Goal: Task Accomplishment & Management: Manage account settings

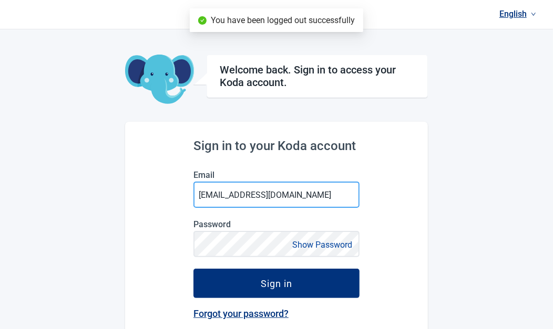
click at [311, 199] on input "[EMAIL_ADDRESS][DOMAIN_NAME]" at bounding box center [276, 195] width 166 height 26
type input "[EMAIL_ADDRESS][DOMAIN_NAME]"
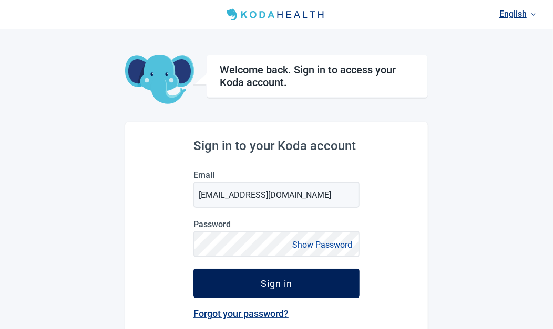
click at [307, 285] on button "Sign in" at bounding box center [276, 283] width 166 height 29
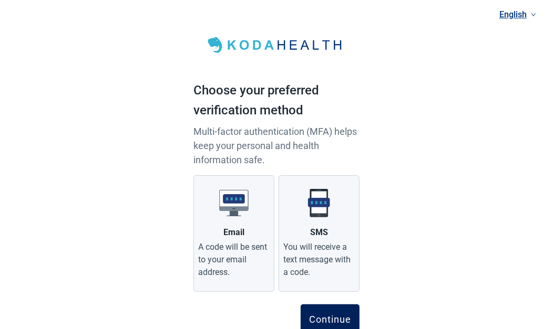
click at [336, 315] on div "Continue" at bounding box center [330, 319] width 42 height 11
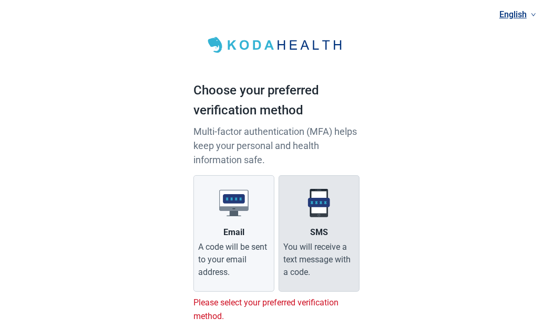
click at [321, 257] on div "You will receive a text message with a code." at bounding box center [318, 260] width 71 height 38
click at [0, 0] on input "SMS You will receive a text message with a code." at bounding box center [0, 0] width 0 height 0
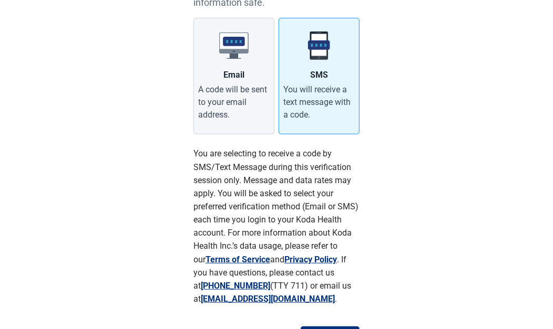
scroll to position [217, 0]
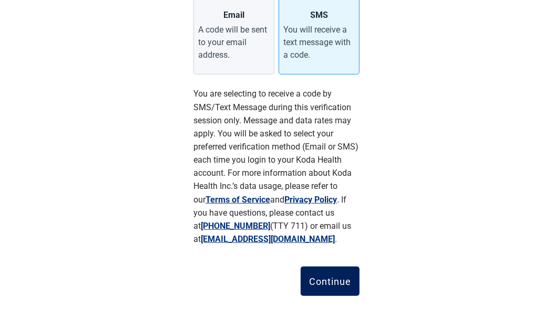
click at [333, 283] on div "Continue" at bounding box center [330, 281] width 42 height 11
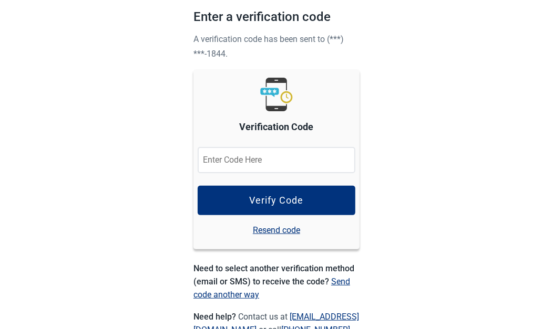
click at [320, 157] on input "Verification Code" at bounding box center [276, 160] width 158 height 26
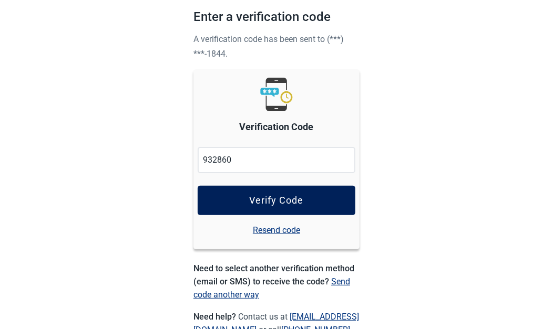
click at [315, 201] on button "Verify Code" at bounding box center [276, 200] width 158 height 29
click at [314, 206] on button "Verify Code" at bounding box center [276, 200] width 158 height 29
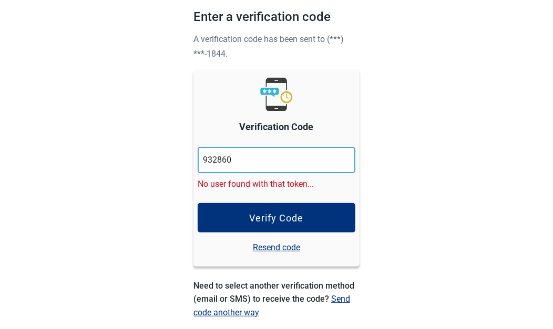
drag, startPoint x: 252, startPoint y: 168, endPoint x: 262, endPoint y: 169, distance: 10.0
click at [255, 169] on input "932860" at bounding box center [276, 160] width 158 height 26
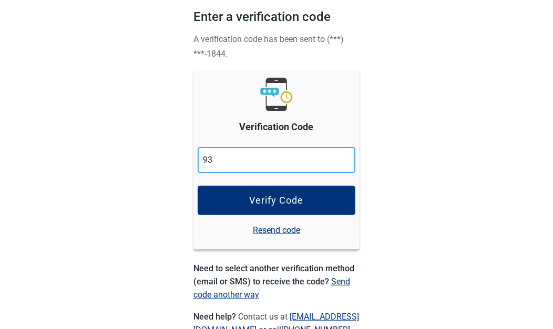
type input "9"
type input "932860"
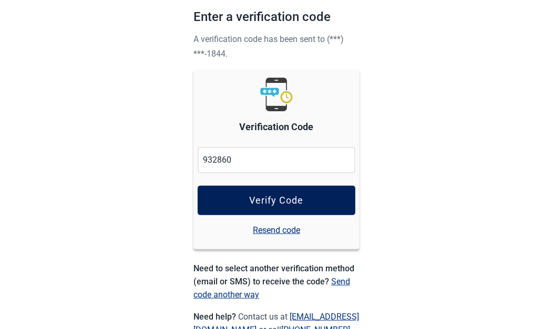
click at [301, 203] on div "Verify Code" at bounding box center [276, 200] width 54 height 11
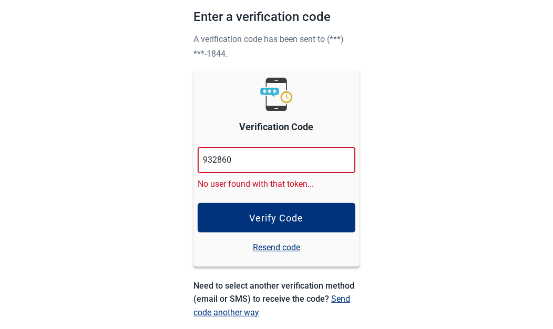
click at [287, 247] on link "Resend code" at bounding box center [276, 247] width 47 height 13
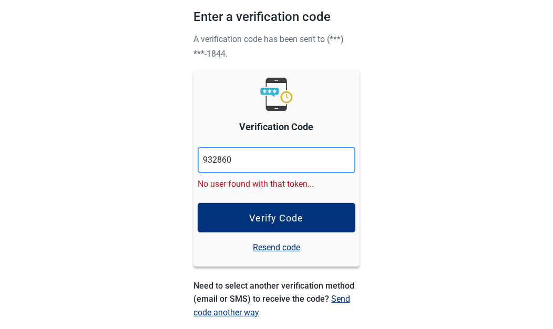
drag, startPoint x: 277, startPoint y: 161, endPoint x: 187, endPoint y: 151, distance: 90.4
click at [187, 151] on div "English Enter a verification code A verification code has been sent to (***) **…" at bounding box center [276, 169] width 191 height 487
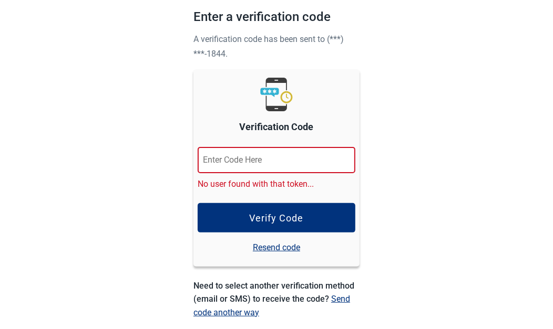
click at [284, 245] on link "Resend code" at bounding box center [276, 247] width 47 height 13
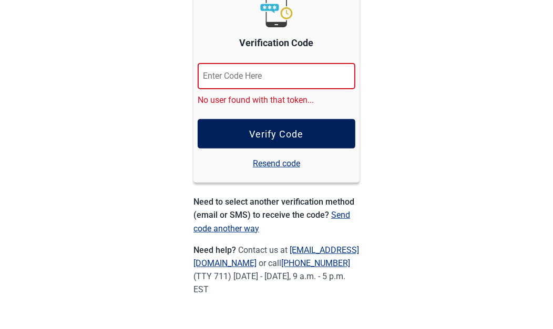
scroll to position [0, 0]
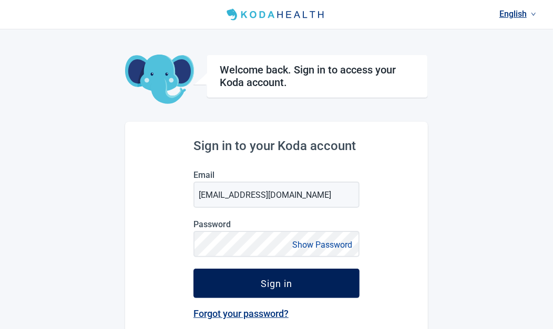
click at [304, 278] on button "Sign in" at bounding box center [276, 283] width 166 height 29
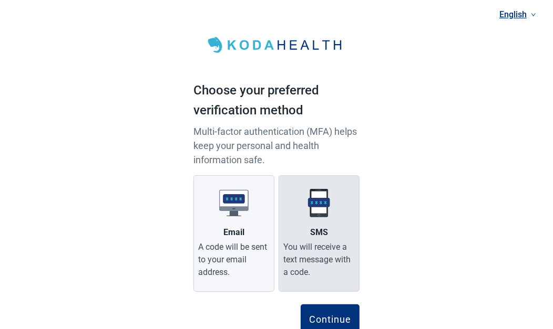
click at [321, 277] on div "You will receive a text message with a code." at bounding box center [318, 260] width 71 height 38
click at [0, 0] on input "SMS You will receive a text message with a code." at bounding box center [0, 0] width 0 height 0
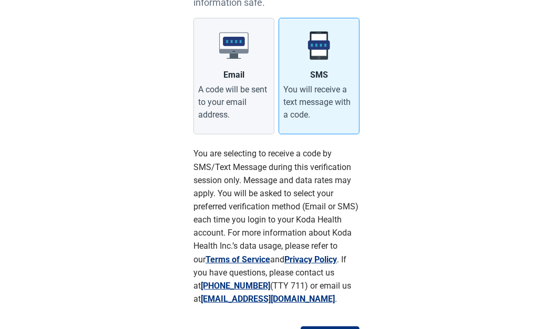
scroll to position [217, 0]
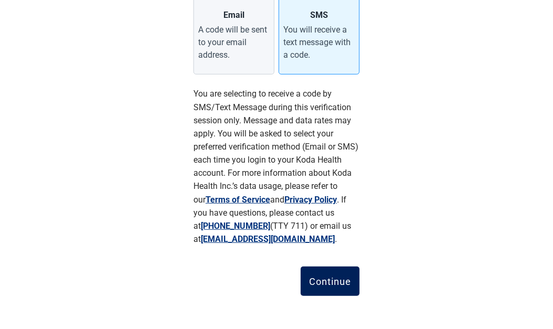
click at [336, 284] on div "Continue" at bounding box center [330, 281] width 42 height 11
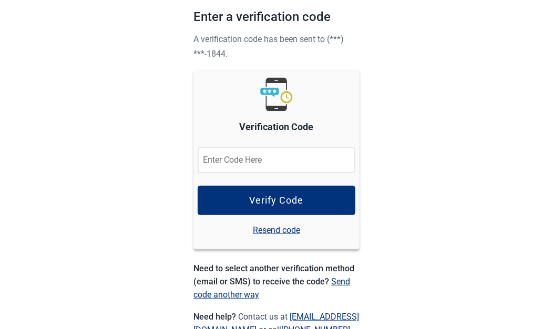
click at [278, 156] on input "Verification Code" at bounding box center [276, 160] width 158 height 26
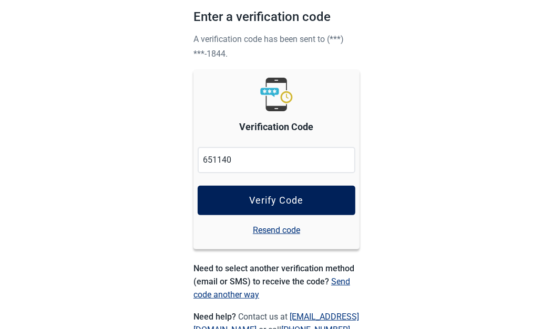
type input "651140"
click at [282, 197] on div "Verify Code" at bounding box center [276, 200] width 54 height 11
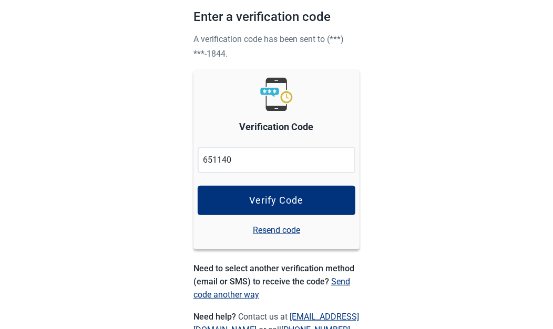
scroll to position [126, 0]
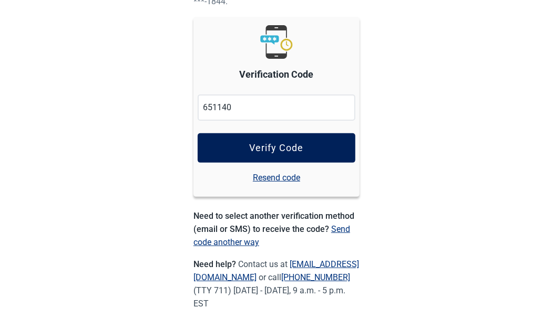
click at [276, 153] on div "Verify Code" at bounding box center [276, 148] width 54 height 11
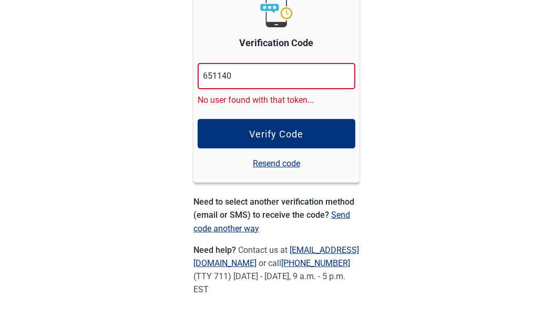
scroll to position [0, 0]
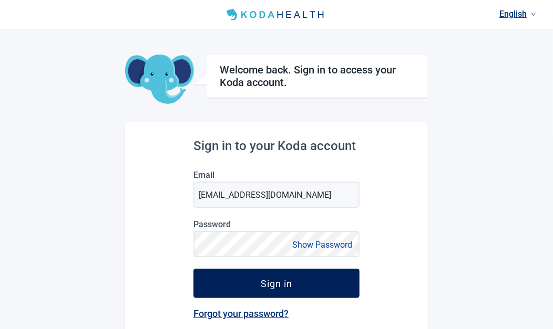
click at [273, 288] on div "Sign in" at bounding box center [277, 283] width 32 height 11
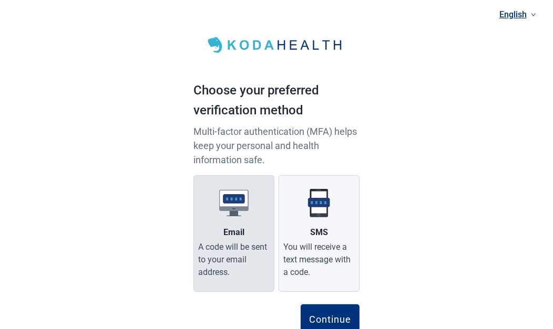
click at [239, 260] on div "A code will be sent to your email address." at bounding box center [233, 260] width 71 height 38
click at [0, 0] on input "Email A code will be sent to your email address." at bounding box center [0, 0] width 0 height 0
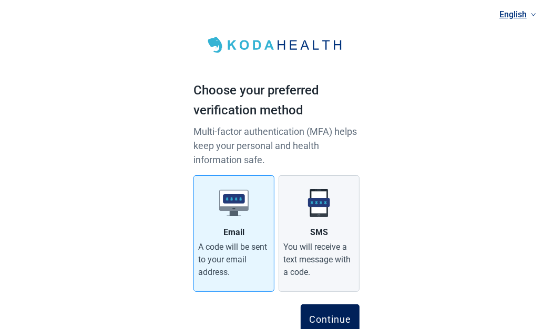
drag, startPoint x: 344, startPoint y: 317, endPoint x: 311, endPoint y: 215, distance: 107.1
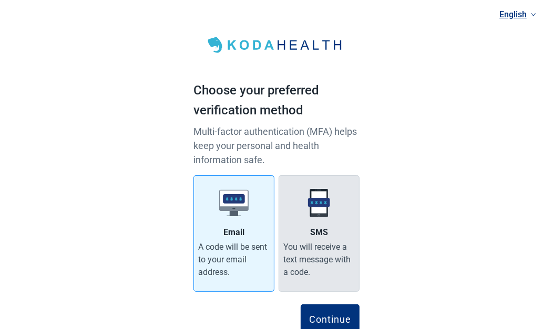
click at [344, 317] on div "Continue" at bounding box center [330, 319] width 42 height 11
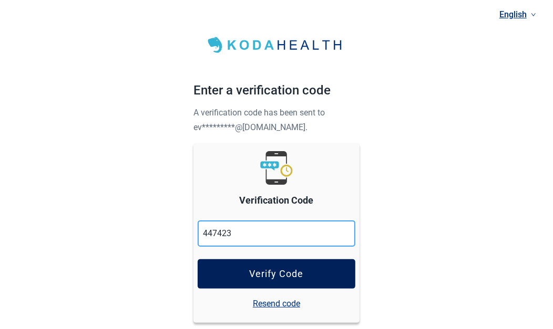
type input "447423"
click at [304, 277] on button "Verify Code" at bounding box center [276, 273] width 158 height 29
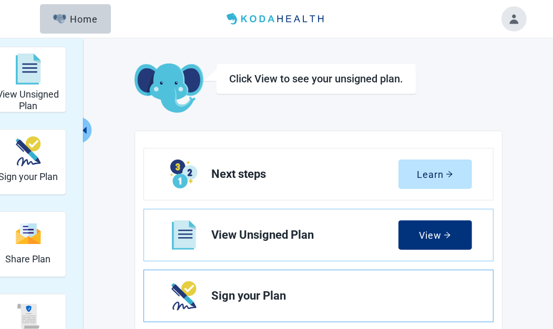
scroll to position [105, 0]
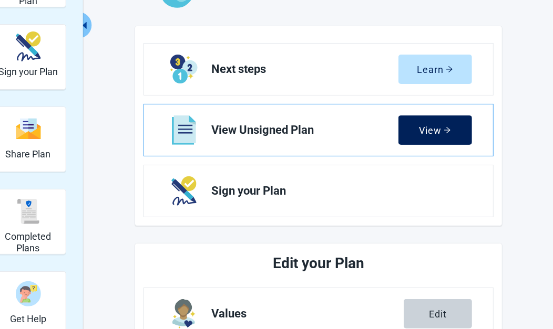
click at [432, 131] on div "View" at bounding box center [435, 130] width 32 height 11
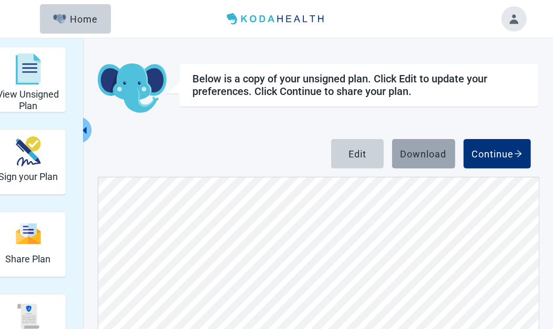
click at [436, 161] on button "Download" at bounding box center [423, 153] width 63 height 29
click at [435, 160] on button "Download" at bounding box center [423, 153] width 63 height 29
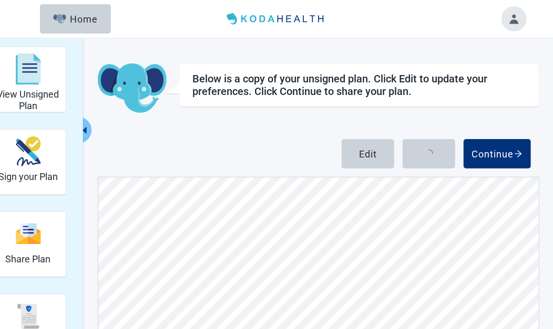
scroll to position [0, 0]
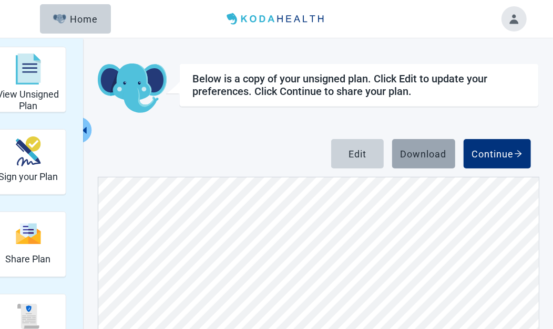
click at [419, 158] on div "Download" at bounding box center [423, 154] width 46 height 11
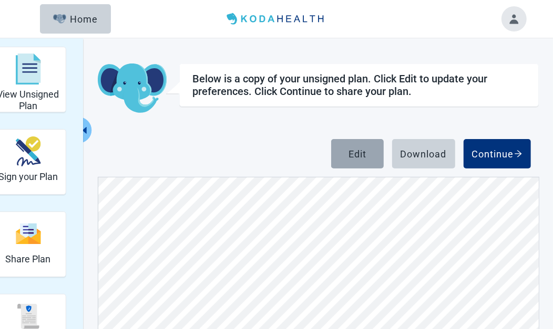
click at [363, 152] on div "Edit" at bounding box center [357, 154] width 18 height 11
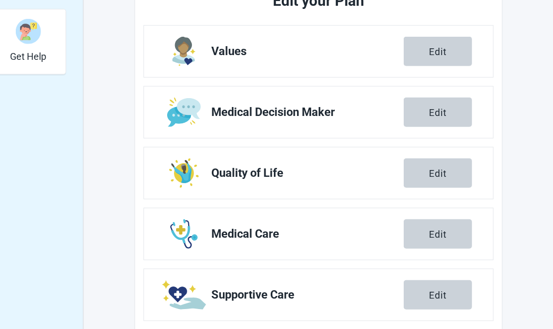
scroll to position [446, 0]
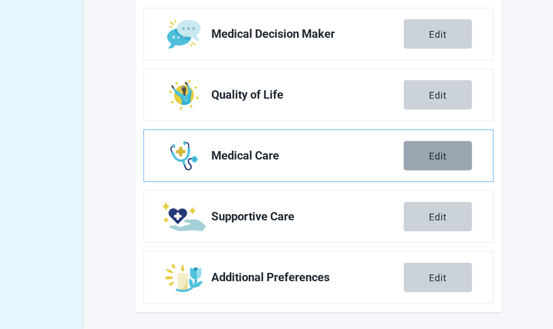
click at [444, 161] on button "Edit" at bounding box center [437, 155] width 68 height 29
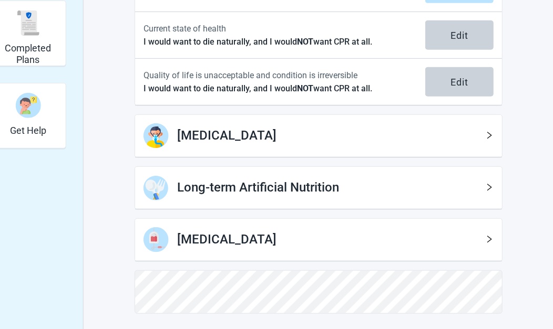
scroll to position [241, 0]
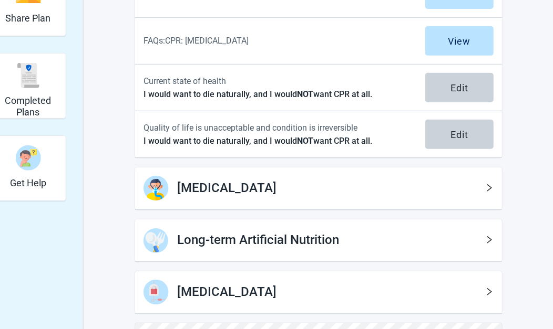
click at [491, 189] on icon "right" at bounding box center [489, 188] width 8 height 8
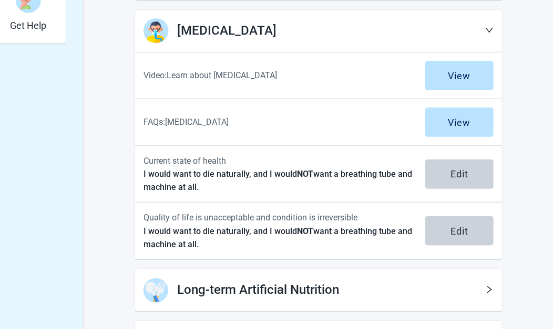
scroll to position [501, 0]
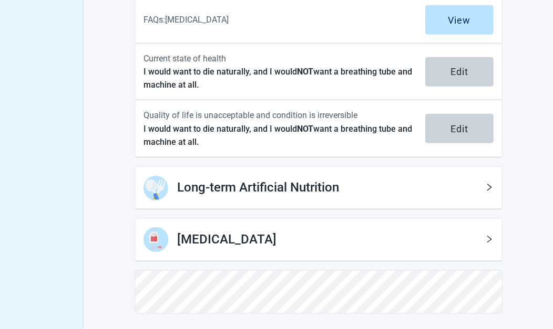
click at [491, 186] on icon "right" at bounding box center [489, 187] width 5 height 7
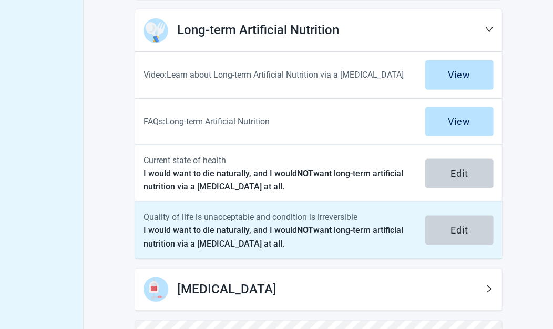
scroll to position [708, 0]
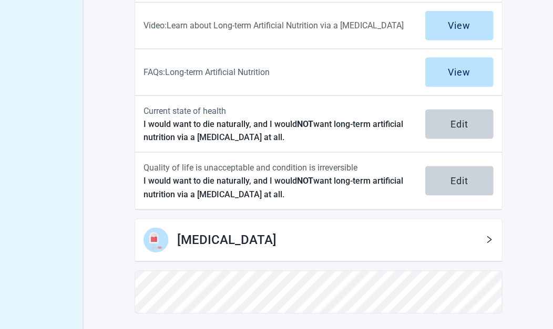
click at [492, 239] on icon "right" at bounding box center [489, 240] width 8 height 8
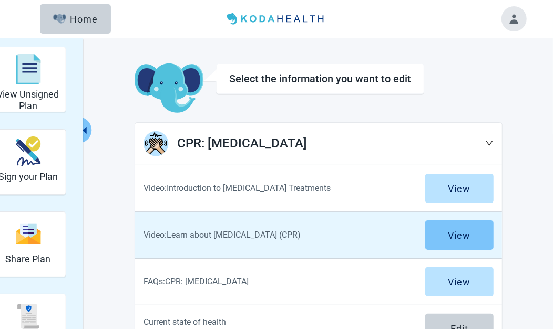
scroll to position [105, 0]
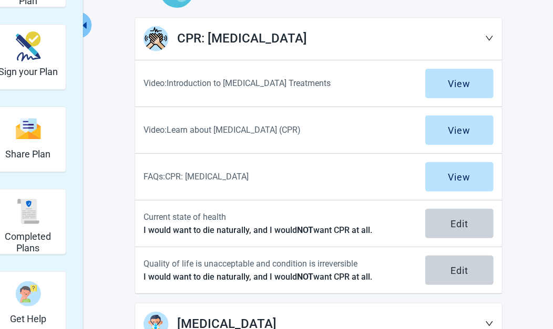
click at [486, 38] on icon "down" at bounding box center [489, 38] width 8 height 8
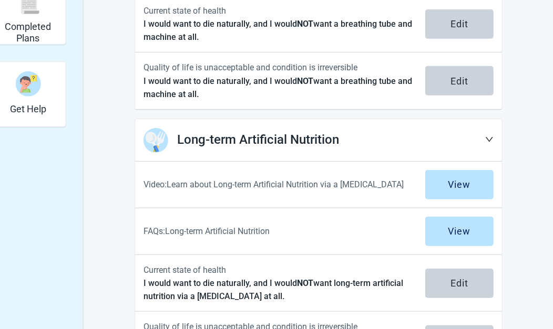
scroll to position [0, 0]
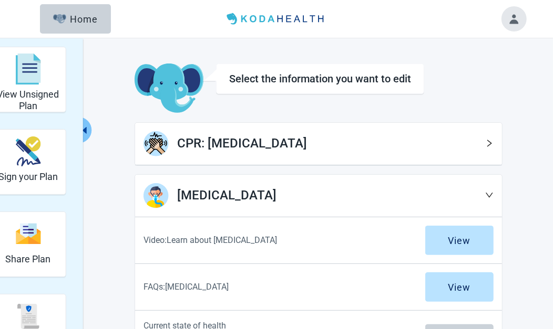
click at [484, 141] on h1 "CPR: [MEDICAL_DATA]" at bounding box center [331, 144] width 308 height 20
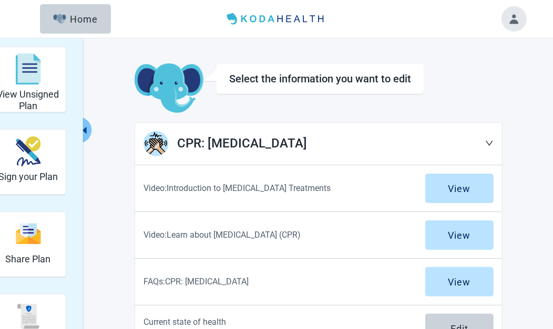
click at [84, 130] on icon "caret-left" at bounding box center [84, 130] width 4 height 7
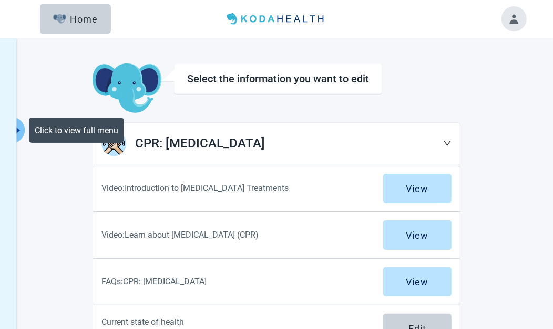
click at [19, 128] on icon "caret-right" at bounding box center [18, 131] width 10 height 10
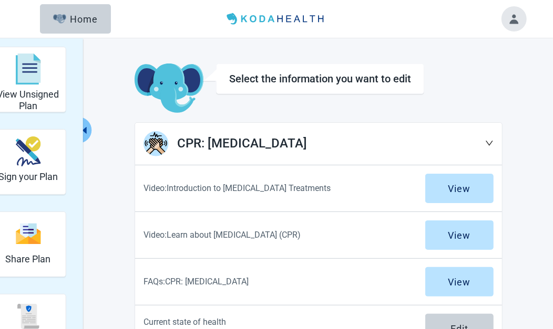
click at [88, 129] on icon "caret-left" at bounding box center [84, 131] width 10 height 10
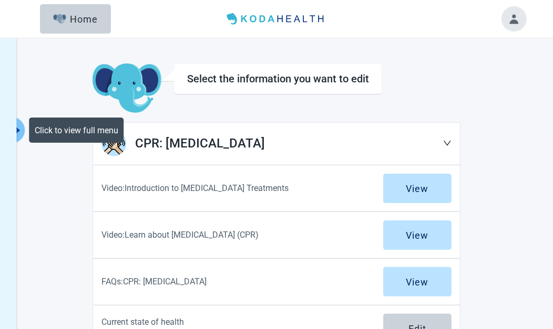
click at [18, 130] on icon "caret-right" at bounding box center [18, 130] width 4 height 7
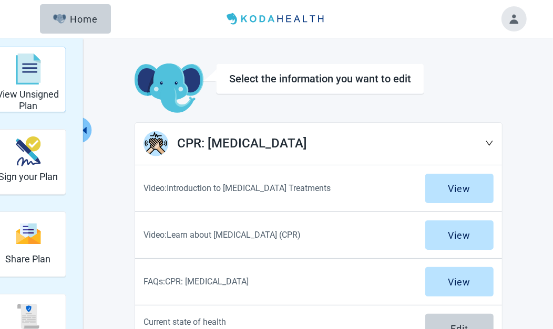
click at [45, 92] on h2 "View Unsigned Plan" at bounding box center [28, 100] width 67 height 23
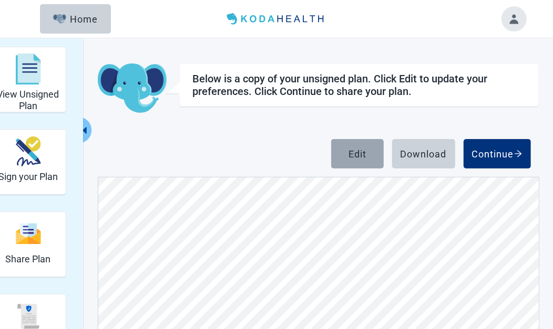
click at [357, 151] on div "Edit" at bounding box center [357, 154] width 18 height 11
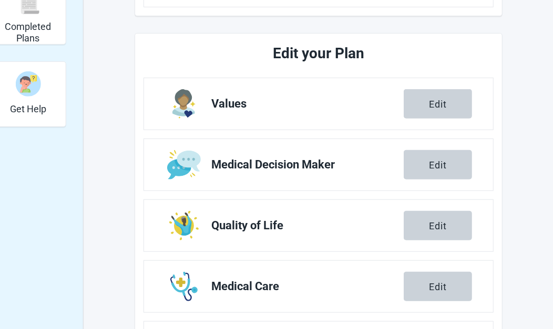
scroll to position [420, 0]
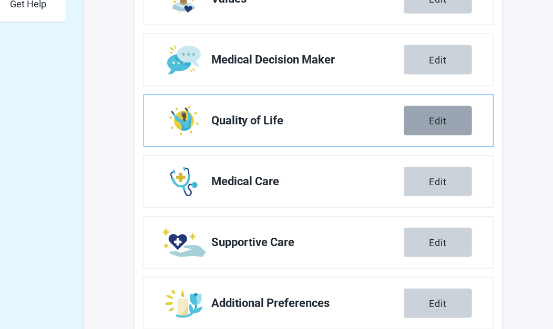
click at [438, 116] on div "Edit" at bounding box center [438, 121] width 18 height 11
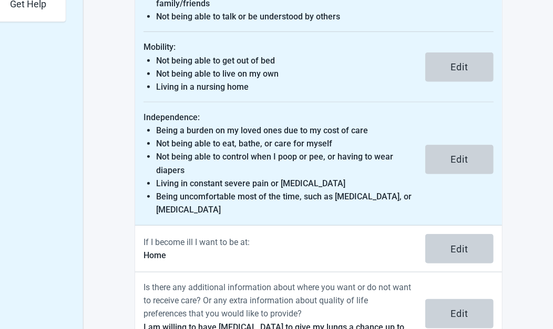
scroll to position [463, 0]
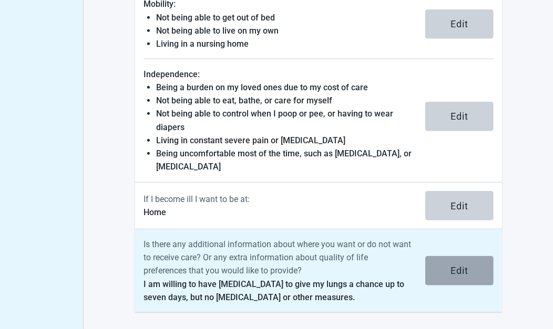
click at [452, 273] on div "Edit" at bounding box center [459, 271] width 18 height 11
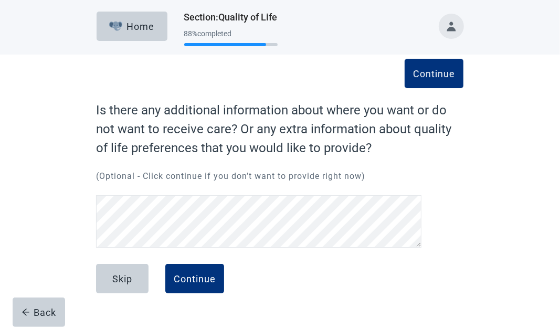
click at [68, 185] on div "Continue Is there any additional information about where you want or do not wan…" at bounding box center [279, 196] width 441 height 241
click at [207, 282] on div "Continue" at bounding box center [195, 279] width 42 height 11
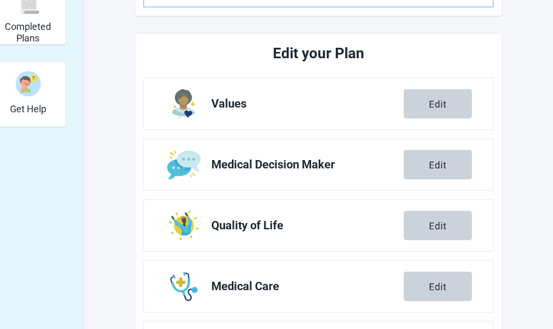
scroll to position [420, 0]
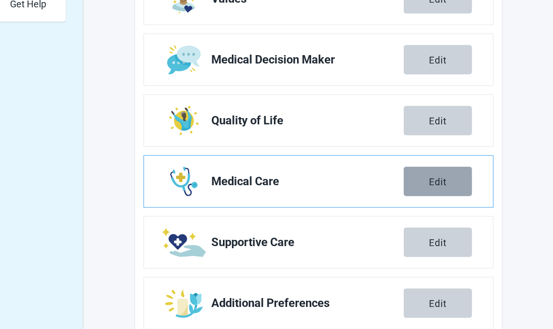
click at [443, 181] on div "Edit" at bounding box center [438, 181] width 18 height 11
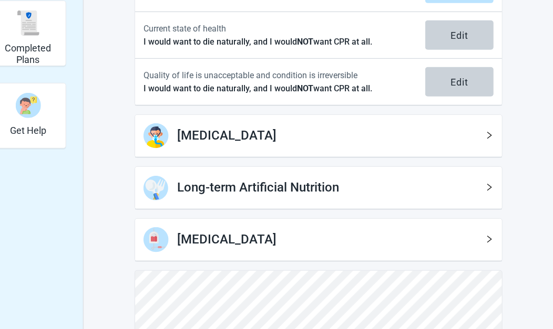
scroll to position [350, 0]
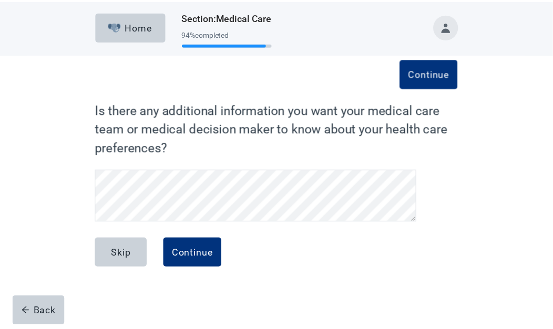
scroll to position [74, 0]
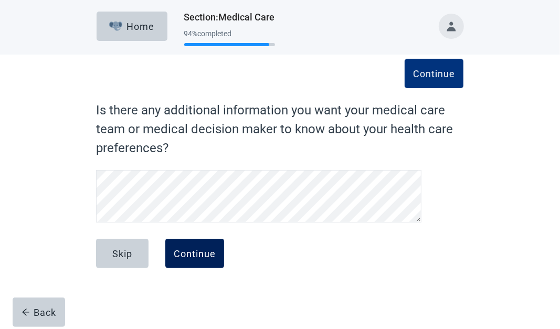
click at [192, 253] on div "Continue" at bounding box center [195, 253] width 42 height 11
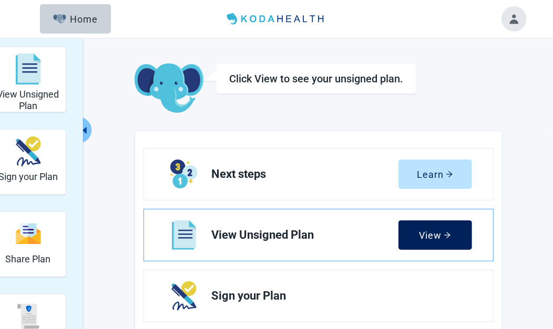
click at [426, 241] on button "View" at bounding box center [435, 235] width 74 height 29
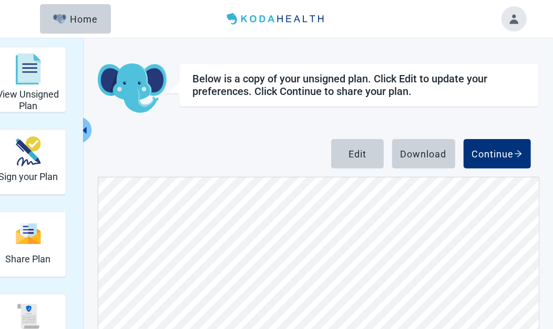
scroll to position [4044, 0]
click at [363, 152] on div "Edit" at bounding box center [357, 154] width 18 height 11
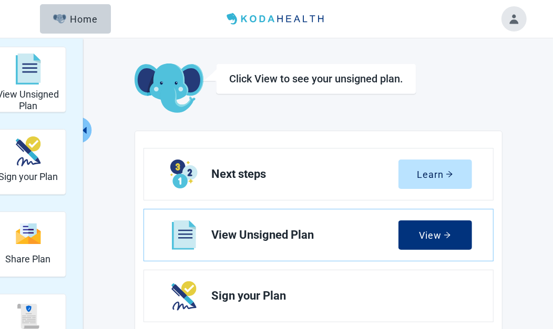
drag, startPoint x: 426, startPoint y: 233, endPoint x: 399, endPoint y: 260, distance: 38.3
click at [426, 233] on div "View" at bounding box center [435, 235] width 32 height 11
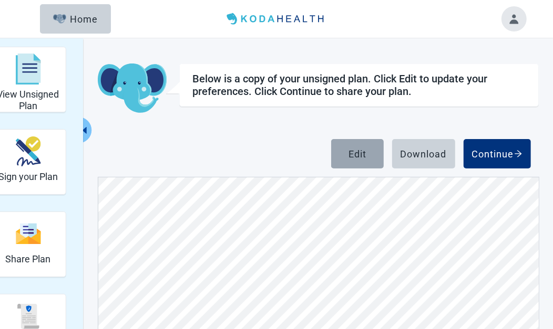
click at [369, 157] on button "Edit" at bounding box center [357, 153] width 53 height 29
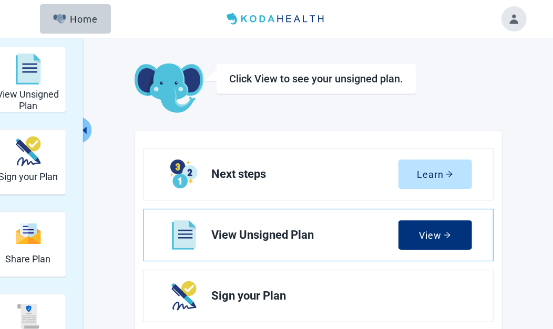
scroll to position [53, 0]
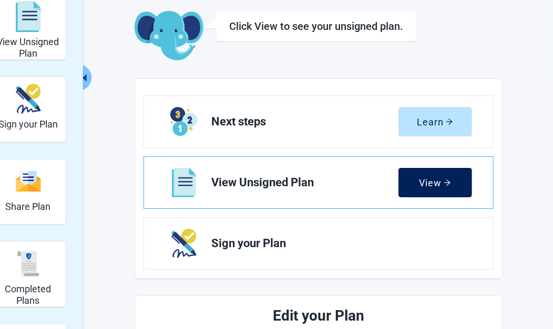
click at [428, 185] on div "View" at bounding box center [435, 183] width 32 height 11
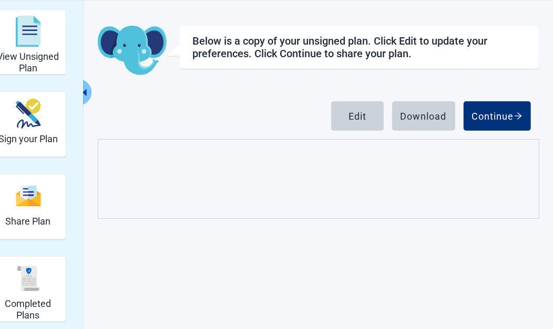
scroll to position [53, 0]
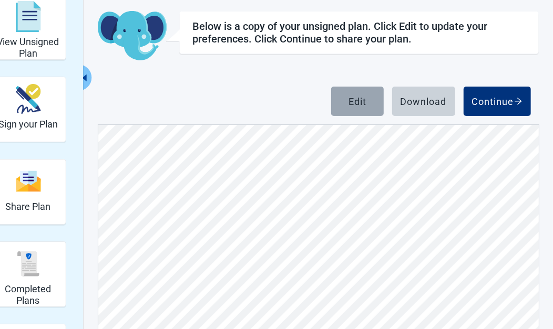
click at [359, 102] on div "Edit" at bounding box center [357, 101] width 18 height 11
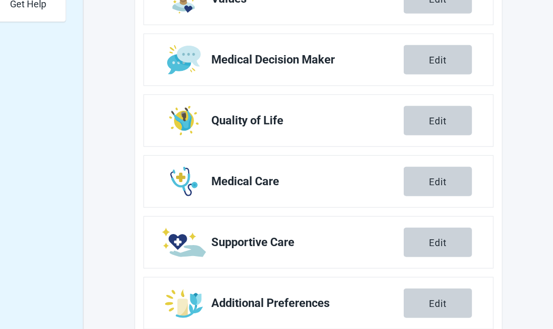
scroll to position [446, 0]
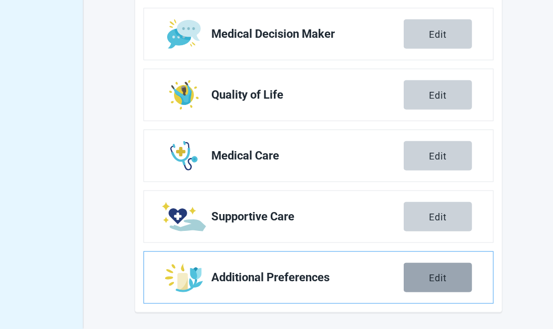
click at [421, 277] on button "Edit" at bounding box center [437, 277] width 68 height 29
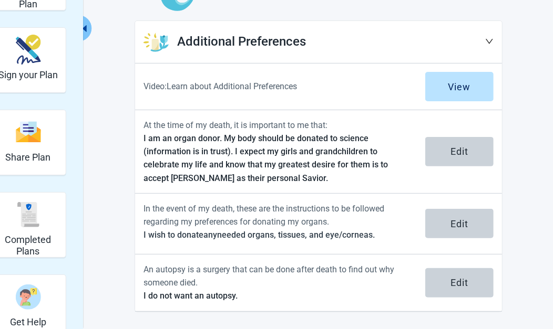
scroll to position [101, 0]
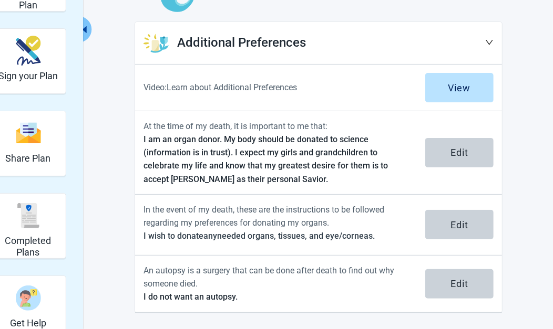
click at [86, 25] on icon "caret-left" at bounding box center [84, 30] width 10 height 10
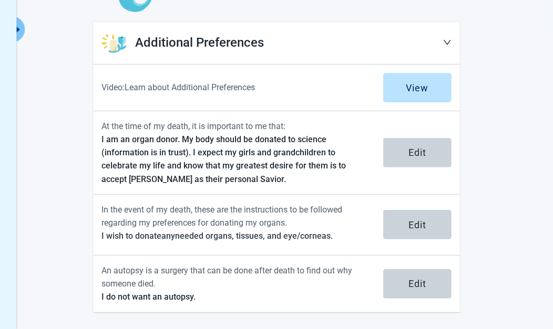
scroll to position [0, 0]
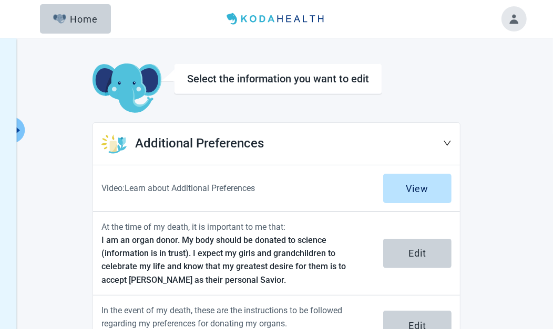
drag, startPoint x: 81, startPoint y: 16, endPoint x: 306, endPoint y: 148, distance: 260.3
click at [304, 149] on div "Menu Home Select the information you want to edit Additional Preferences Video:…" at bounding box center [276, 215] width 553 height 431
click at [448, 142] on icon "down" at bounding box center [447, 143] width 8 height 8
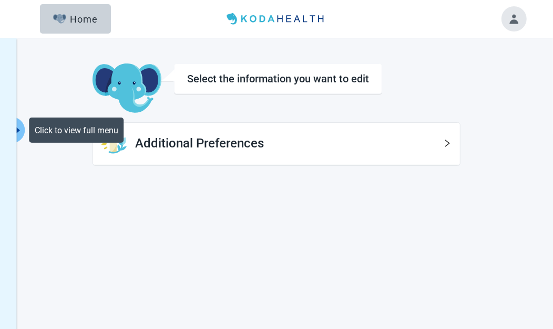
click at [19, 127] on icon "caret-right" at bounding box center [18, 131] width 10 height 10
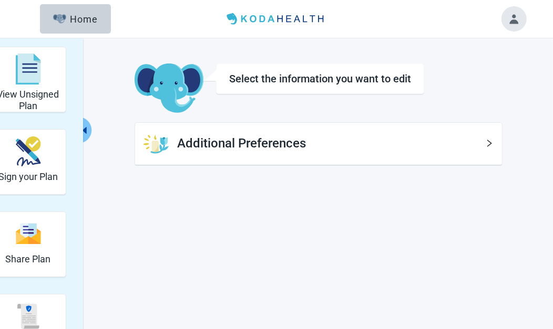
click at [278, 88] on div "Select the information you want to edit" at bounding box center [320, 79] width 208 height 30
click at [45, 94] on h2 "View Unsigned Plan" at bounding box center [28, 100] width 67 height 23
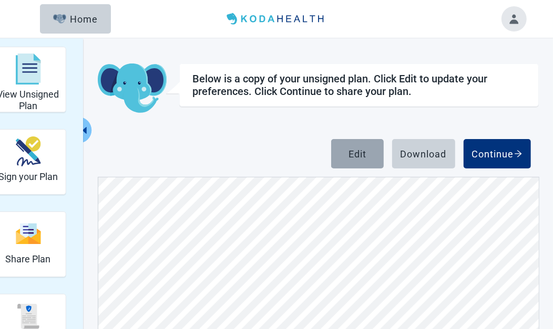
click at [357, 152] on div "Edit" at bounding box center [357, 154] width 18 height 11
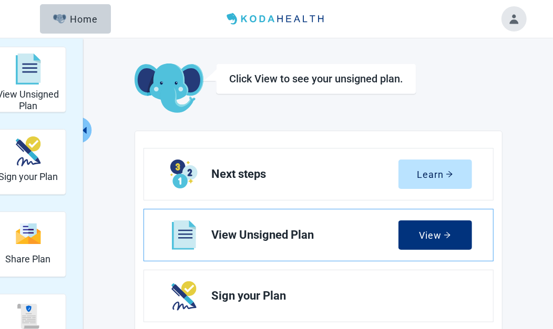
click at [329, 235] on span "View Unsigned Plan" at bounding box center [304, 235] width 187 height 13
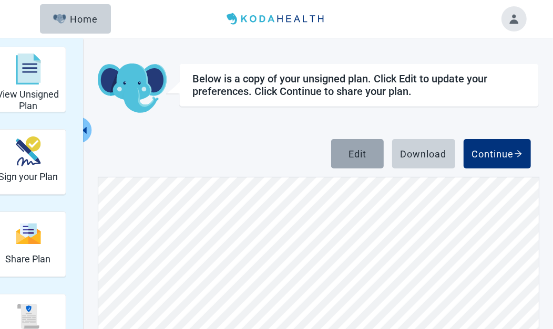
click at [360, 149] on div "Edit" at bounding box center [357, 154] width 18 height 11
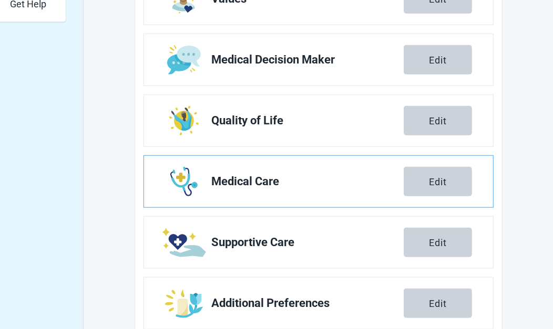
scroll to position [446, 0]
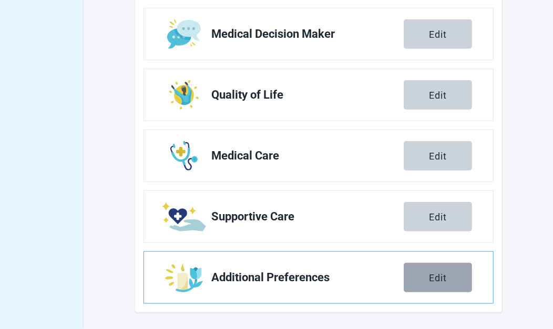
click at [449, 273] on button "Edit" at bounding box center [437, 277] width 68 height 29
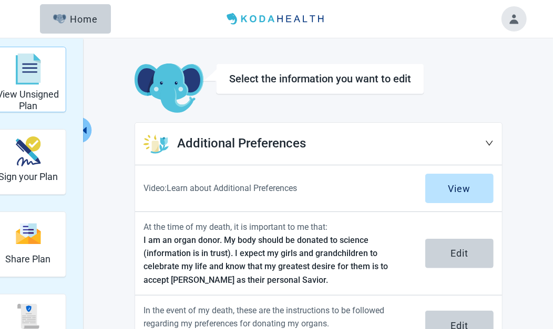
click at [45, 90] on h2 "View Unsigned Plan" at bounding box center [28, 100] width 67 height 23
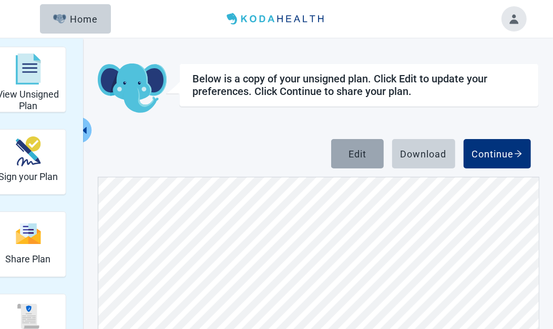
click at [366, 157] on div "Edit" at bounding box center [357, 154] width 18 height 11
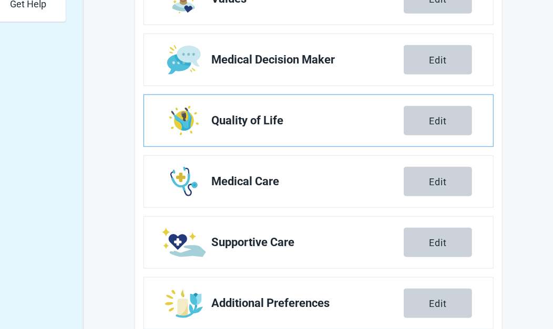
scroll to position [446, 0]
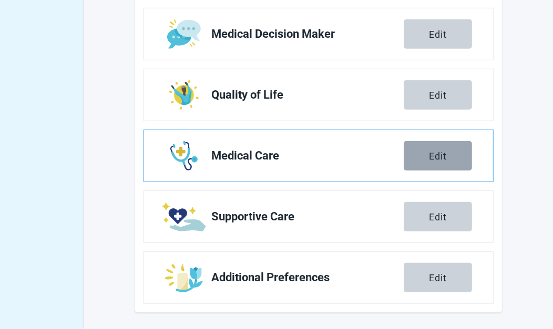
click at [452, 152] on button "Edit" at bounding box center [437, 155] width 68 height 29
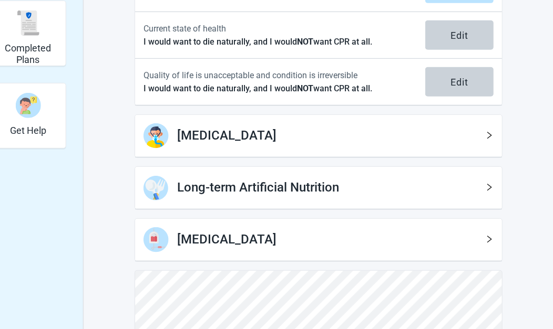
scroll to position [377, 0]
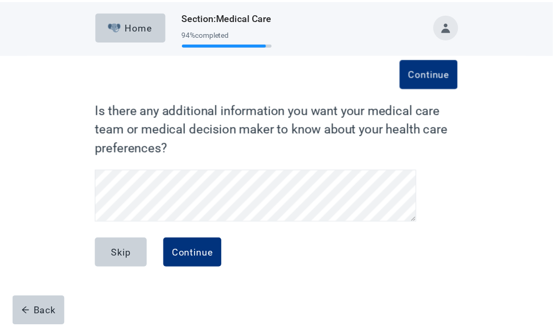
scroll to position [49, 0]
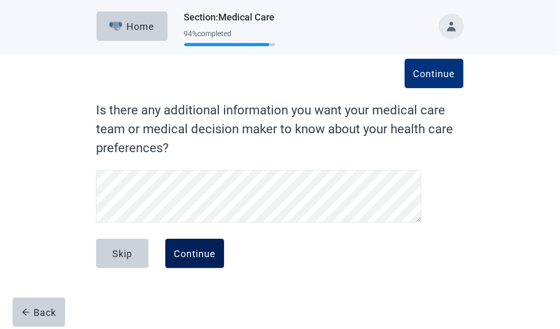
click at [213, 254] on div "Continue" at bounding box center [195, 253] width 42 height 11
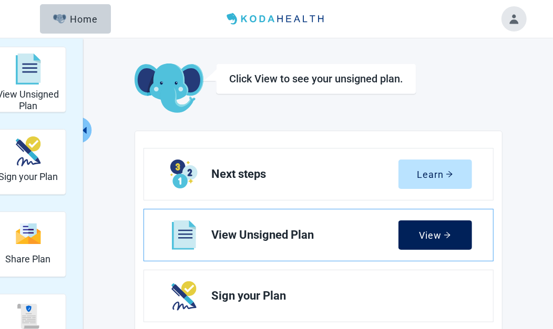
click at [432, 230] on div "View" at bounding box center [435, 235] width 32 height 11
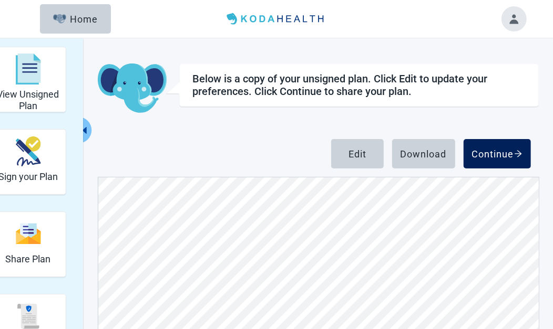
click at [485, 155] on div "Continue" at bounding box center [497, 154] width 50 height 11
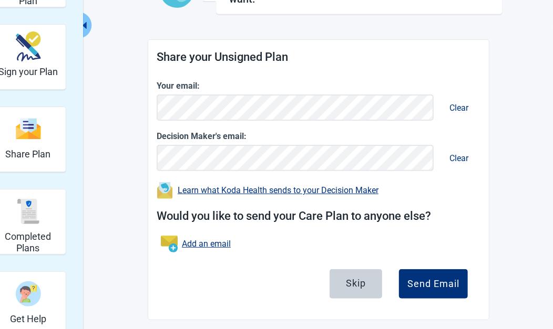
scroll to position [112, 0]
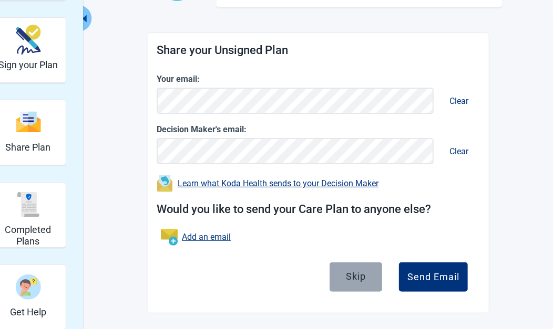
click at [356, 278] on div "Skip" at bounding box center [356, 276] width 20 height 11
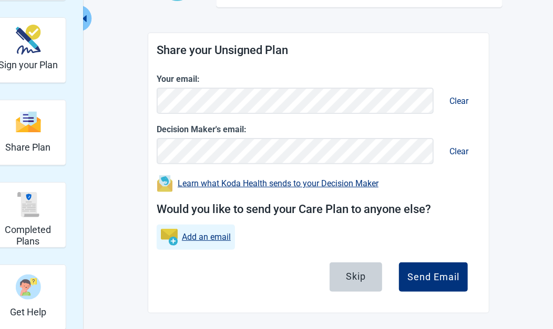
click at [220, 238] on link "Add an email" at bounding box center [206, 237] width 49 height 13
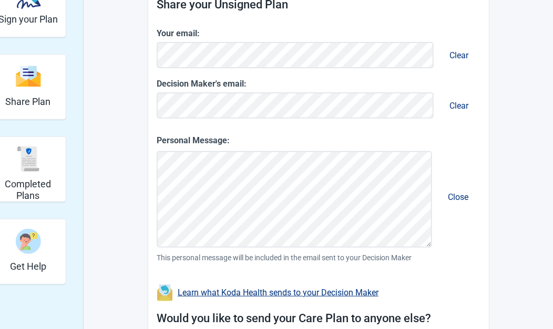
scroll to position [315, 0]
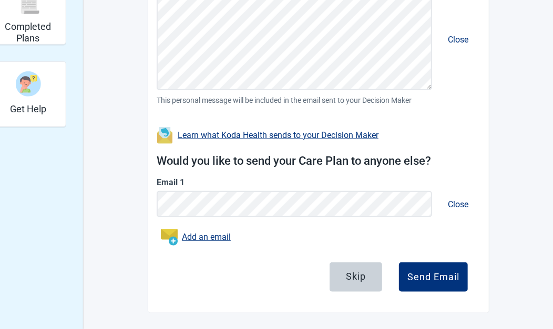
click at [455, 199] on button "Close" at bounding box center [457, 205] width 37 height 30
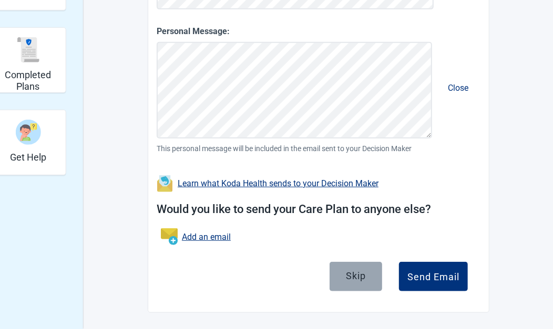
click at [346, 278] on div "Skip" at bounding box center [356, 276] width 20 height 11
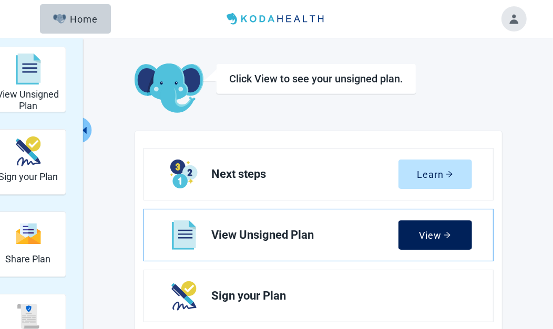
click at [430, 231] on div "View" at bounding box center [435, 235] width 32 height 11
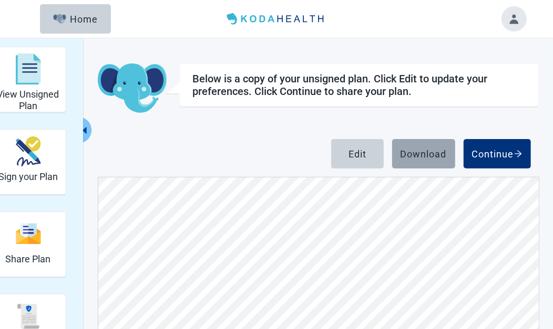
click at [427, 158] on div "Download" at bounding box center [423, 154] width 46 height 11
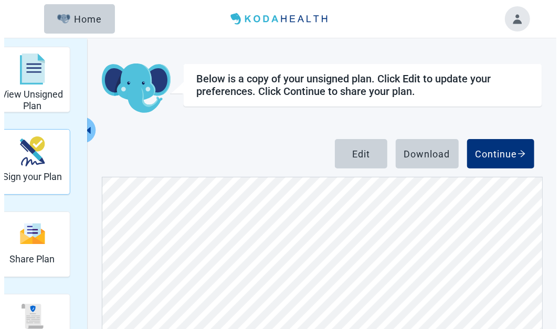
scroll to position [9, 0]
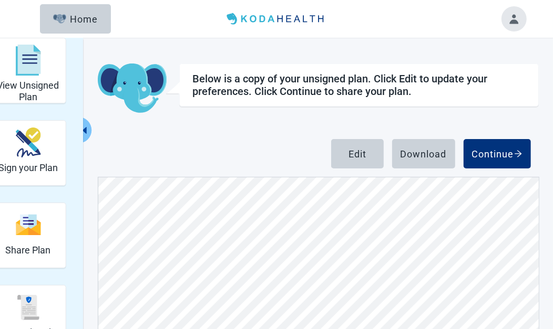
click at [509, 18] on button "Toggle account menu" at bounding box center [513, 18] width 25 height 25
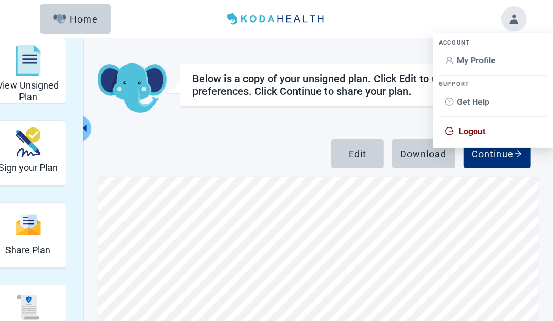
click at [258, 130] on div "Below is a copy of your unsigned plan. Click Edit to update your preferences. C…" at bounding box center [318, 253] width 441 height 378
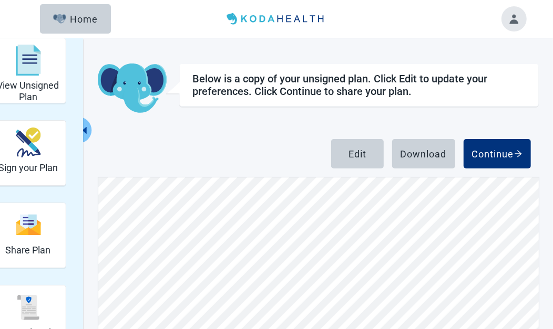
click at [508, 25] on button "Toggle account menu" at bounding box center [513, 18] width 25 height 25
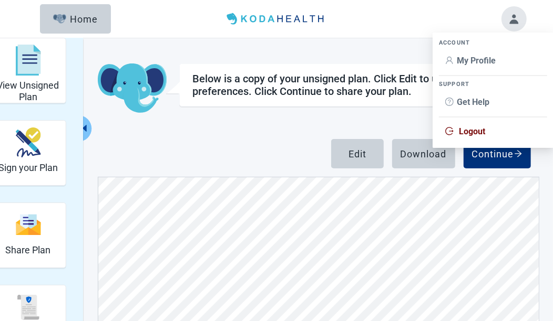
click at [476, 136] on span "Logout" at bounding box center [472, 132] width 26 height 10
